Goal: Information Seeking & Learning: Learn about a topic

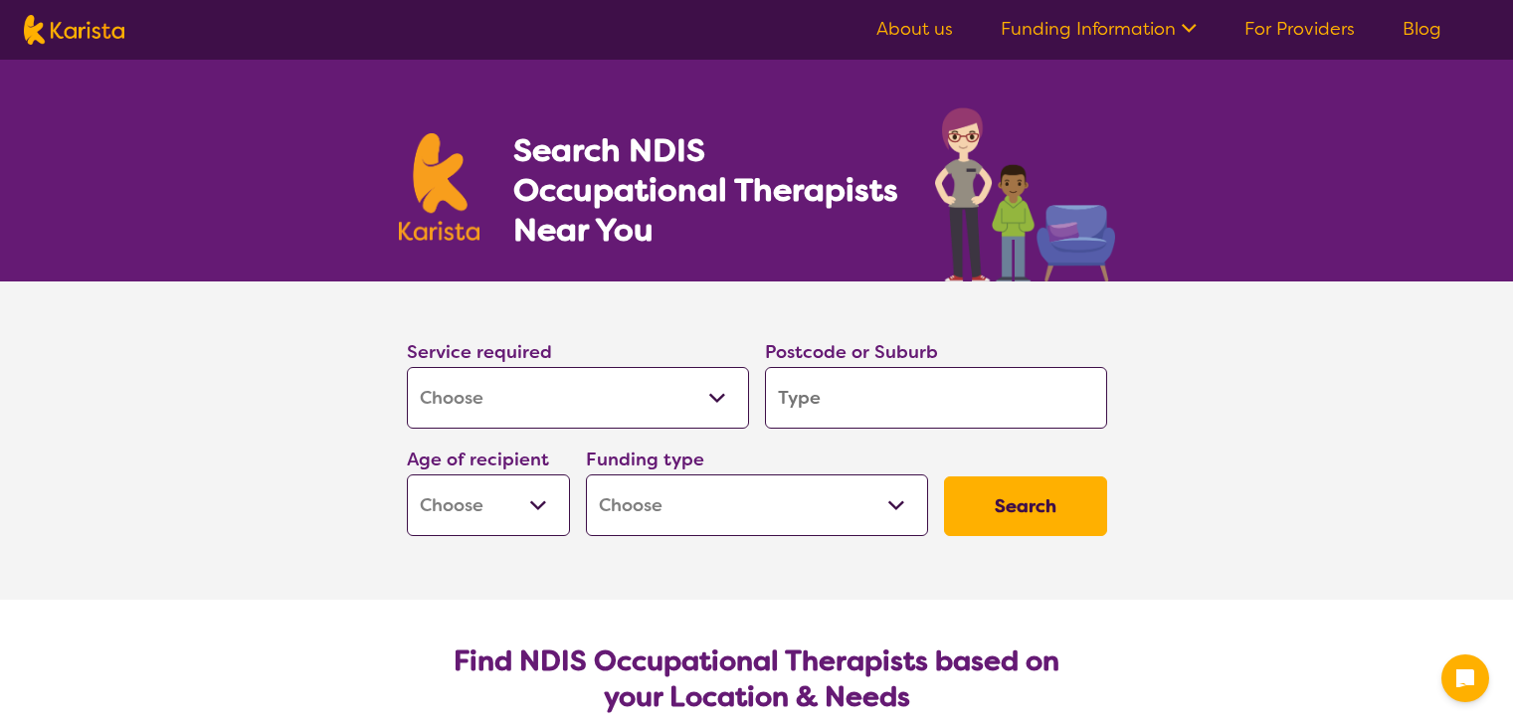
select select "[MEDICAL_DATA]"
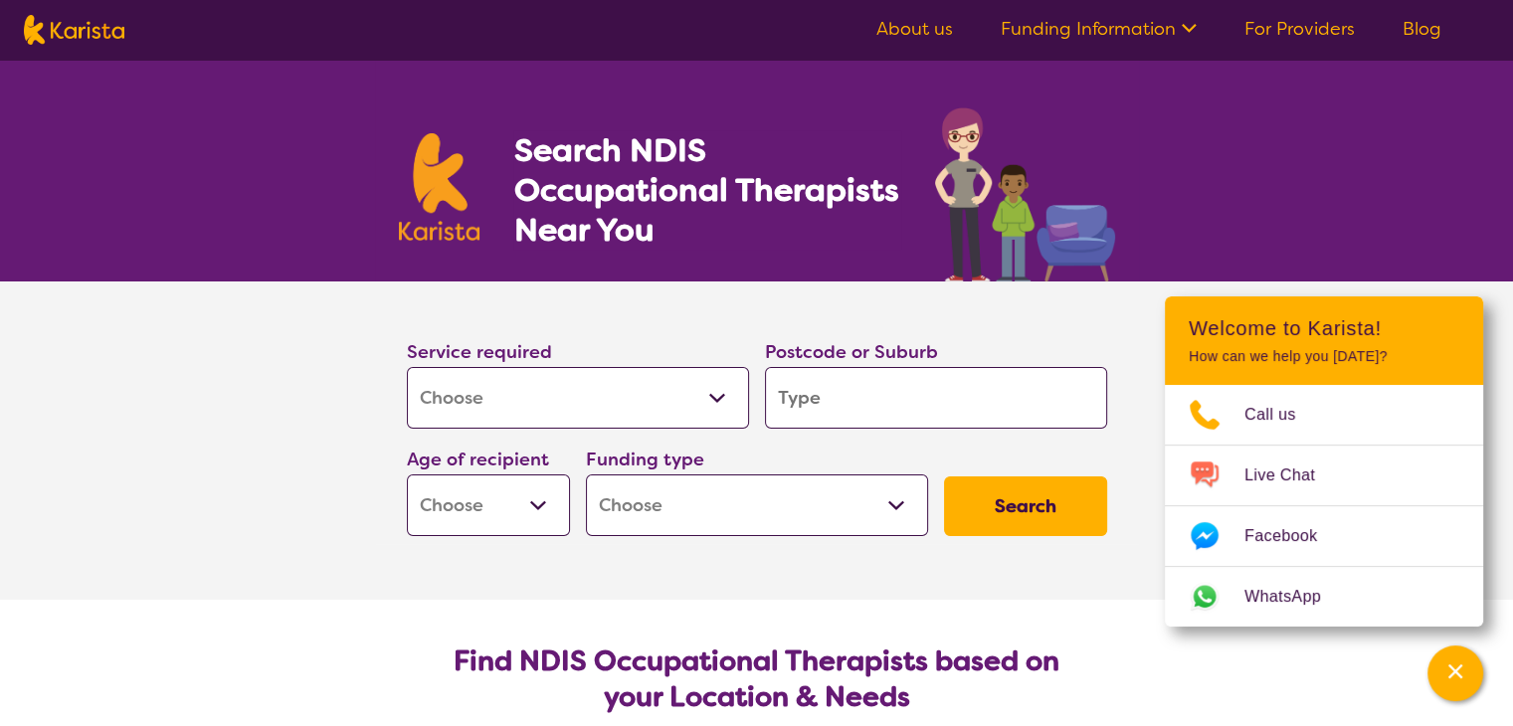
click at [829, 395] on input "search" at bounding box center [936, 398] width 342 height 62
type input "3"
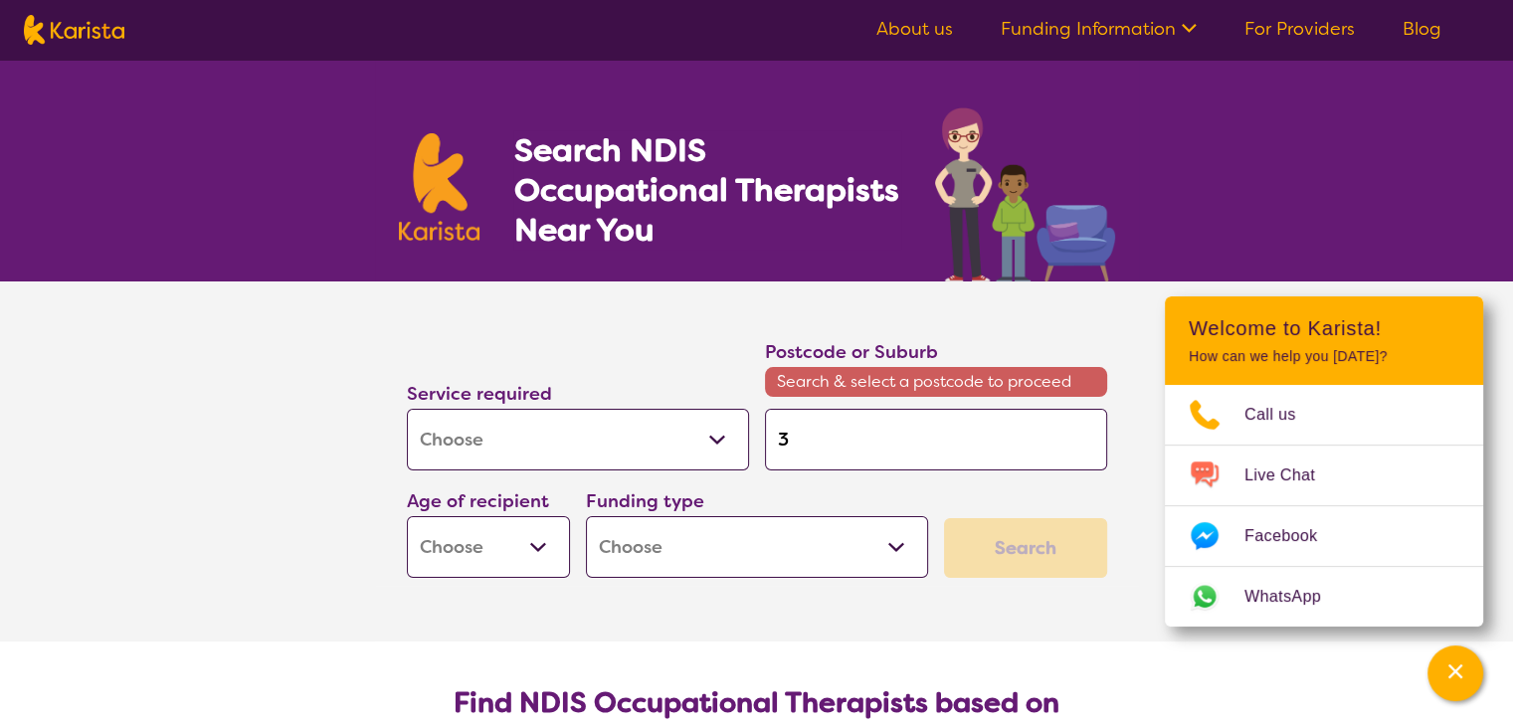
type input "31"
type input "318"
type input "3183"
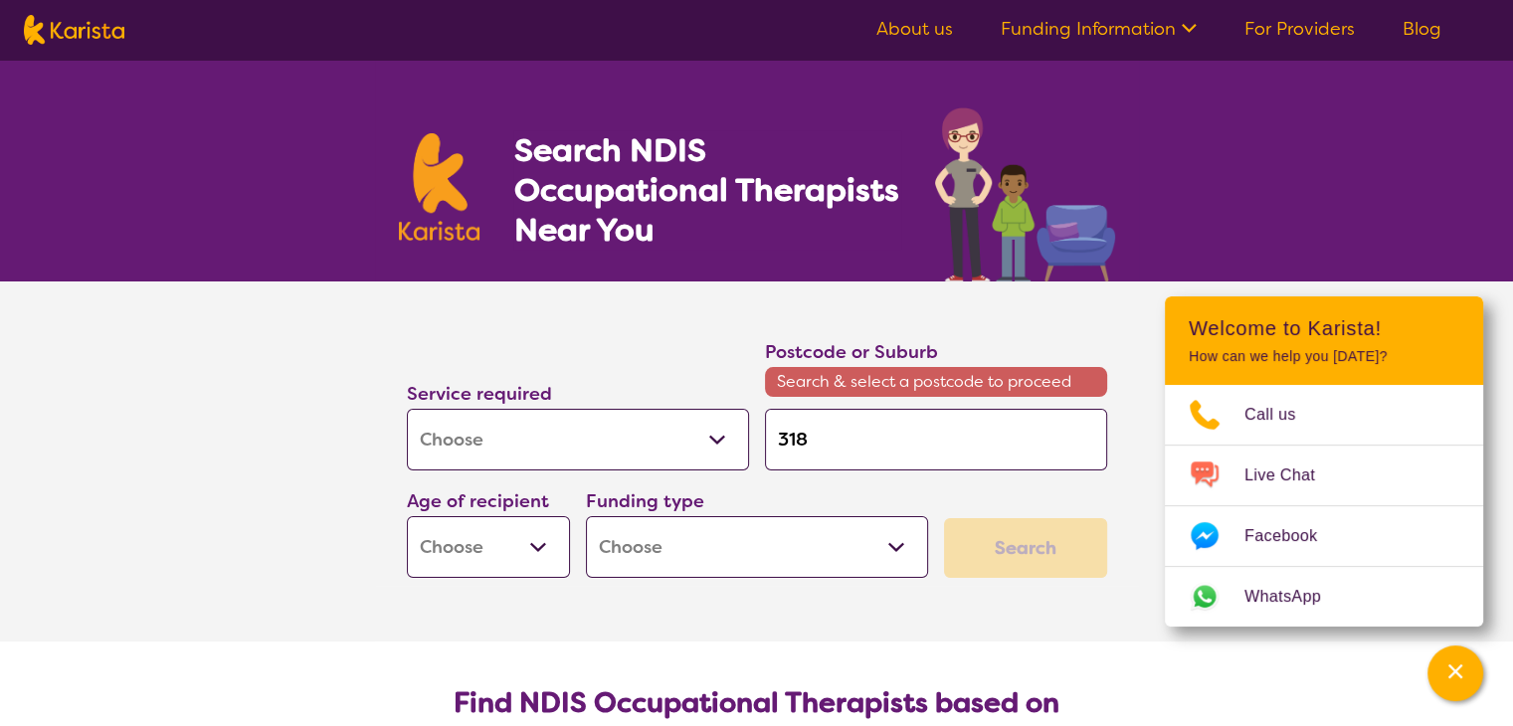
type input "3183"
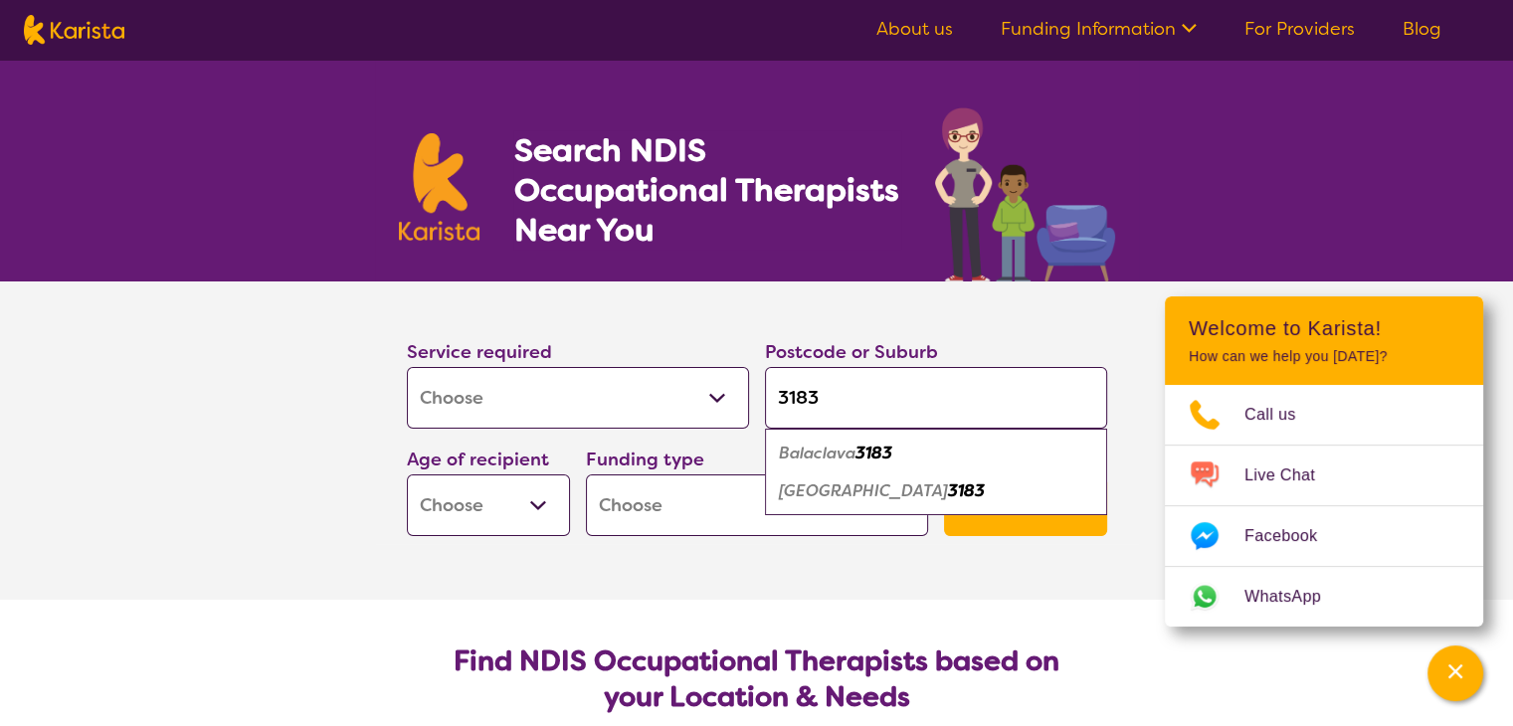
type input "3183"
click at [813, 451] on em "Balaclava" at bounding box center [817, 453] width 77 height 21
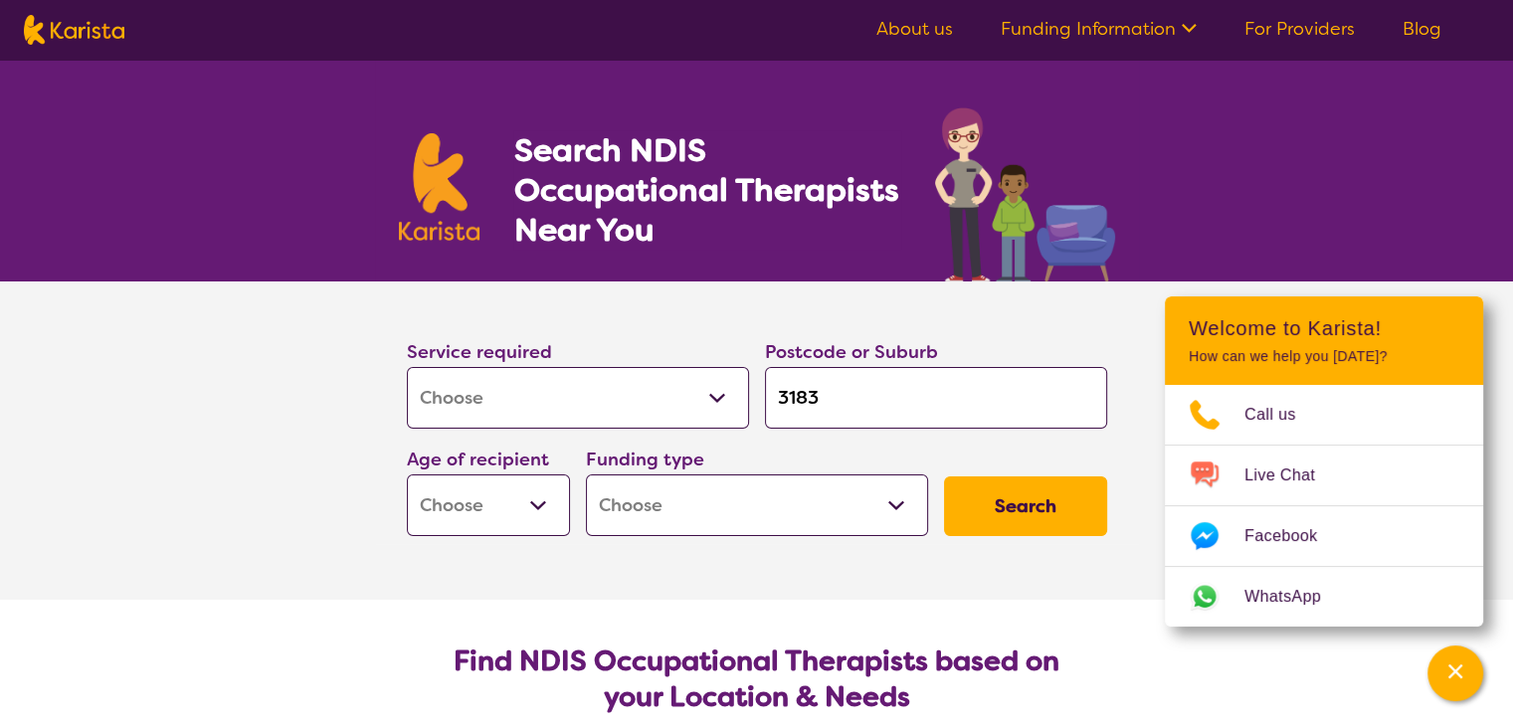
click at [449, 490] on select "Early Childhood - 0 to 9 Child - 10 to 11 Adolescent - 12 to 17 Adult - 18 to 6…" at bounding box center [488, 505] width 163 height 62
select select "EC"
click at [407, 474] on select "Early Childhood - 0 to 9 Child - 10 to 11 Adolescent - 12 to 17 Adult - 18 to 6…" at bounding box center [488, 505] width 163 height 62
select select "EC"
click at [697, 511] on select "Home Care Package (HCP) National Disability Insurance Scheme (NDIS) I don't know" at bounding box center [757, 505] width 342 height 62
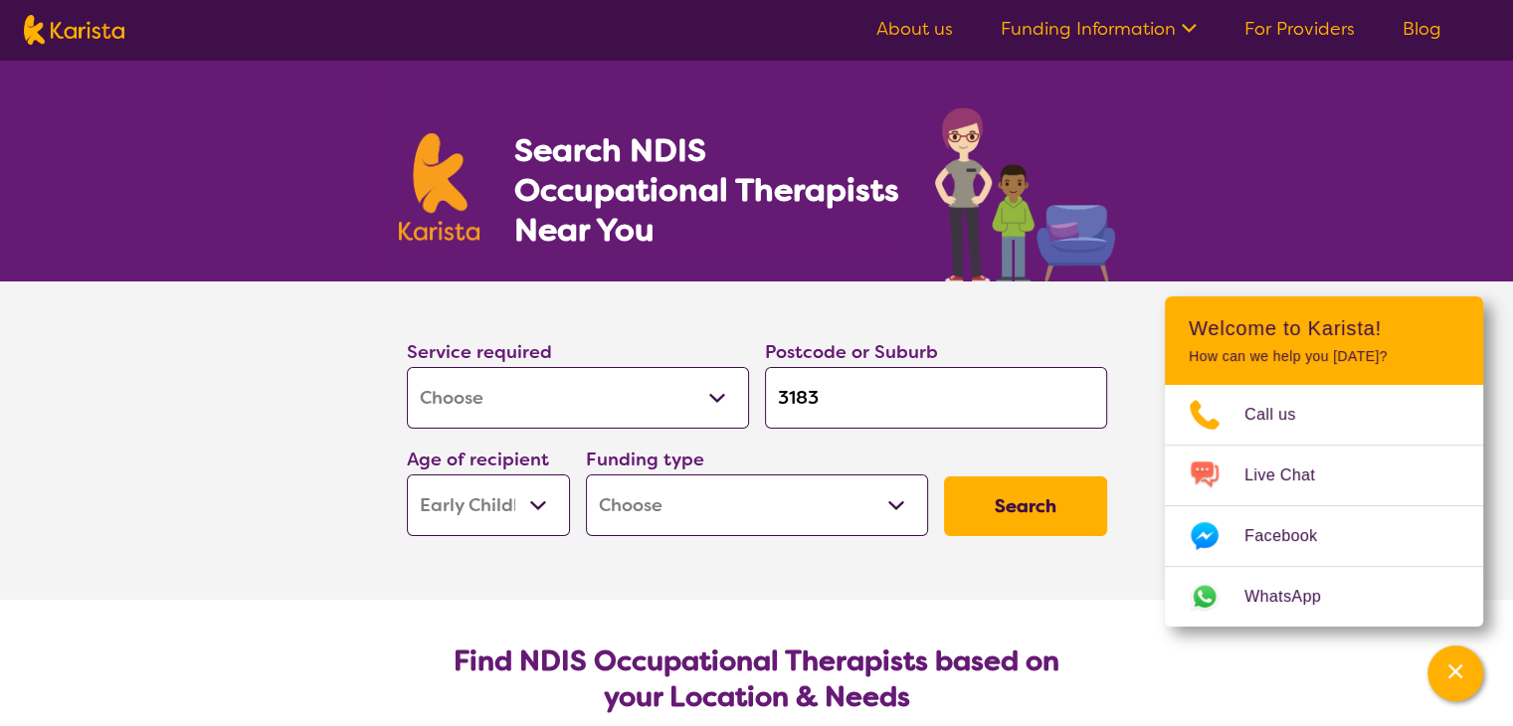
select select "i-don-t-know"
click at [586, 474] on select "Home Care Package (HCP) National Disability Insurance Scheme (NDIS) I don't know" at bounding box center [757, 505] width 342 height 62
select select "i-don-t-know"
click at [1013, 497] on button "Search" at bounding box center [1025, 506] width 163 height 60
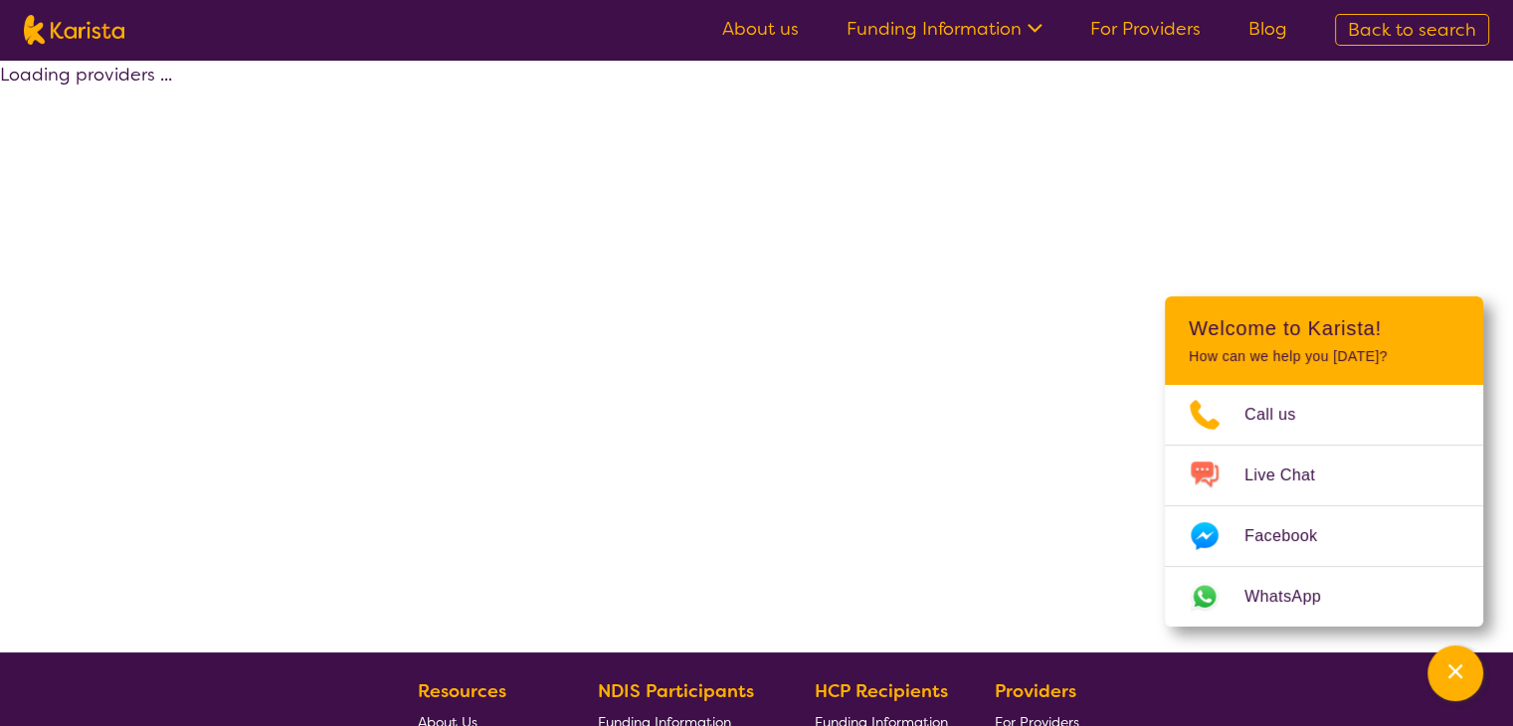
select select "[MEDICAL_DATA]"
select select "EC"
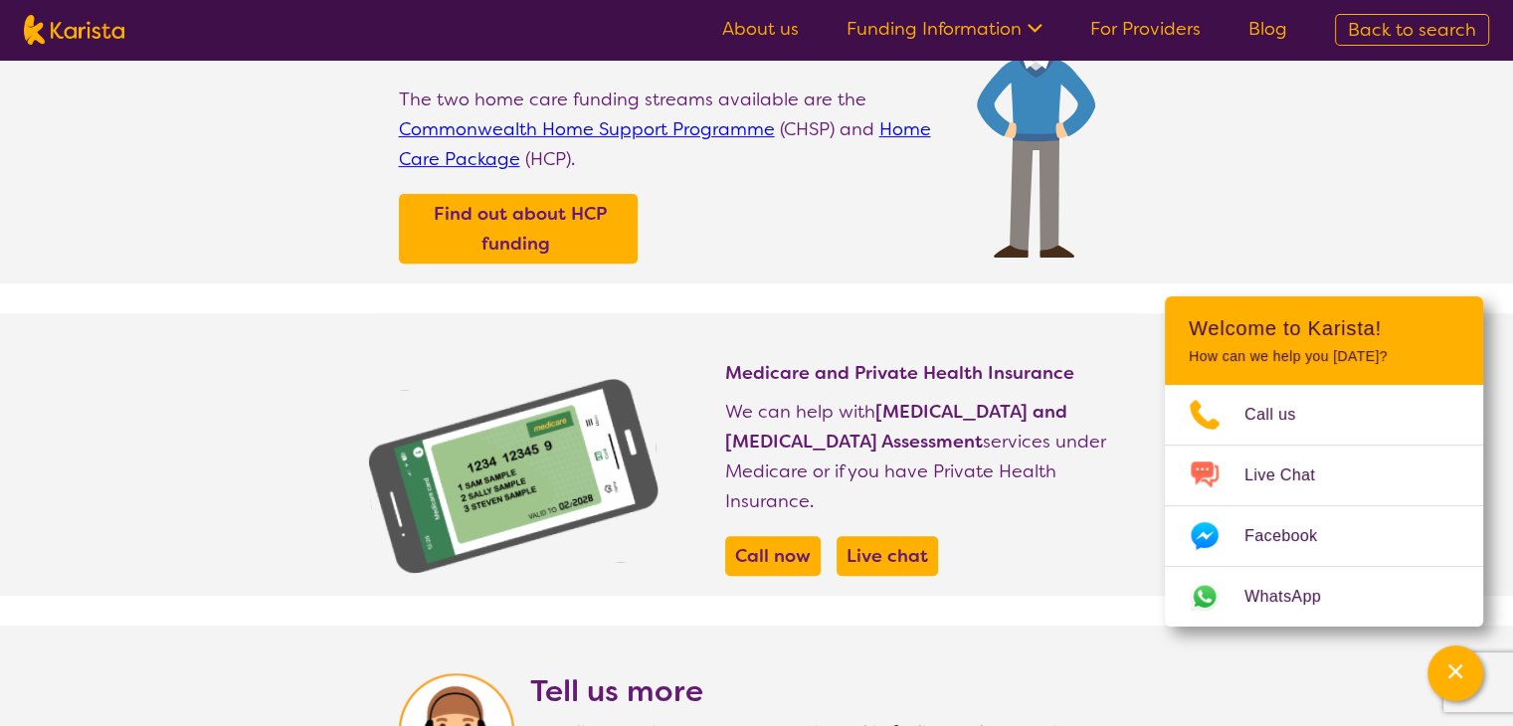
scroll to position [597, 0]
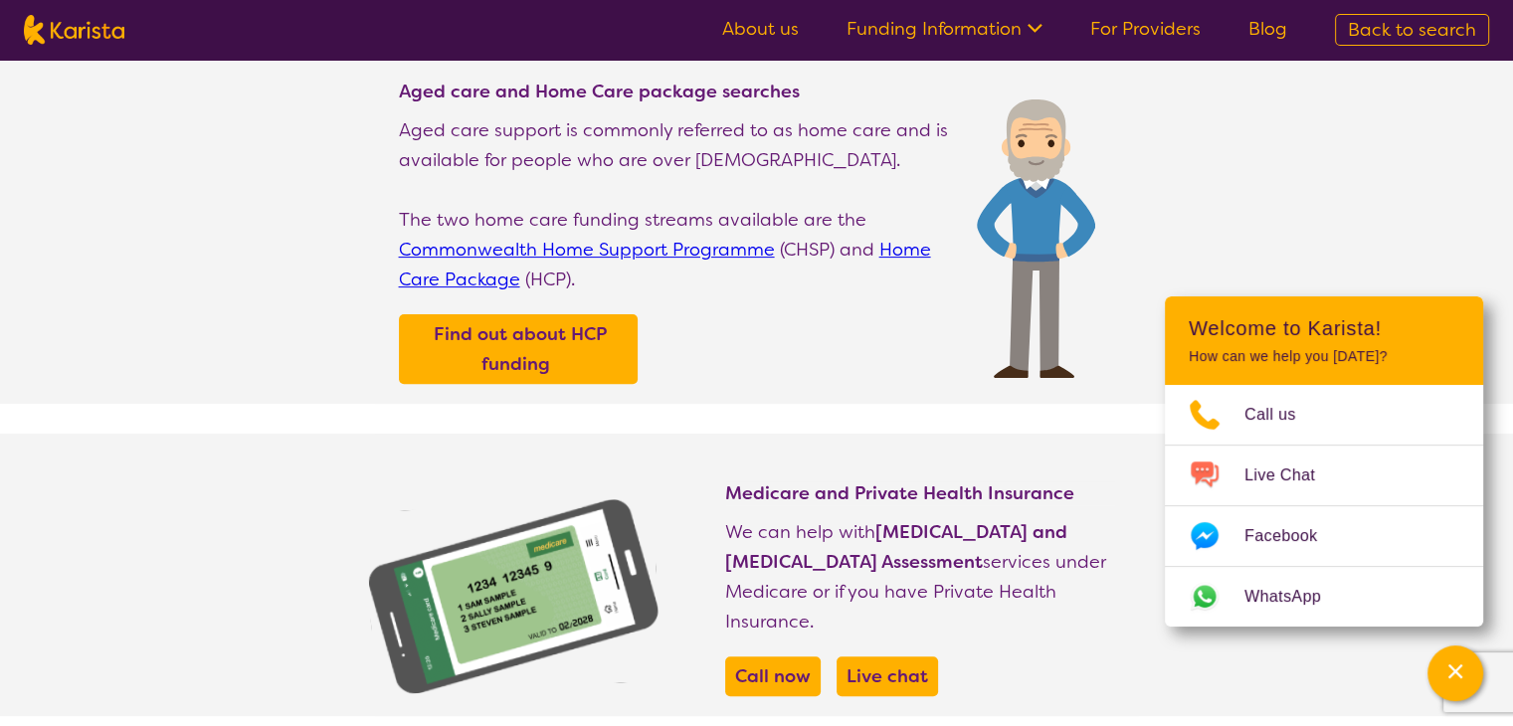
click at [581, 242] on link "Commonwealth Home Support Programme" at bounding box center [587, 250] width 376 height 24
click at [946, 30] on link "Funding Information" at bounding box center [944, 29] width 196 height 24
